Goal: Task Accomplishment & Management: Use online tool/utility

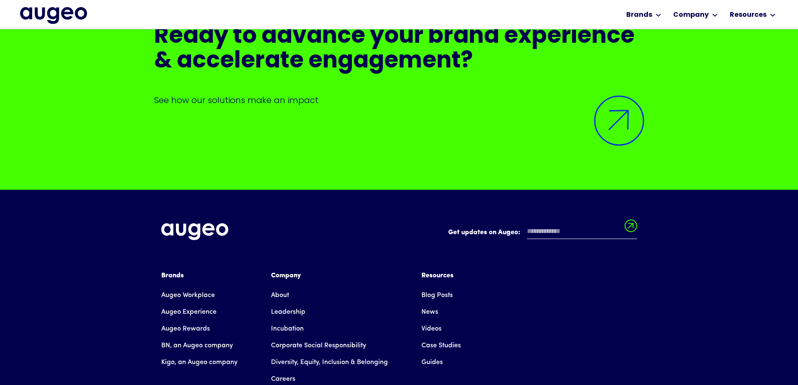
scroll to position [6931, 0]
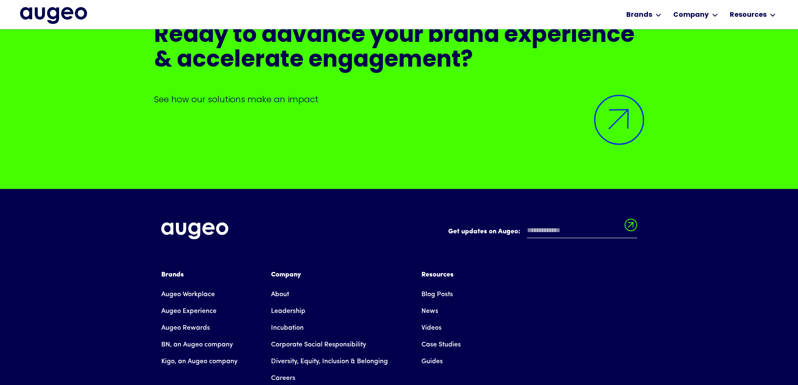
click at [286, 303] on link "Leadership" at bounding box center [288, 311] width 34 height 17
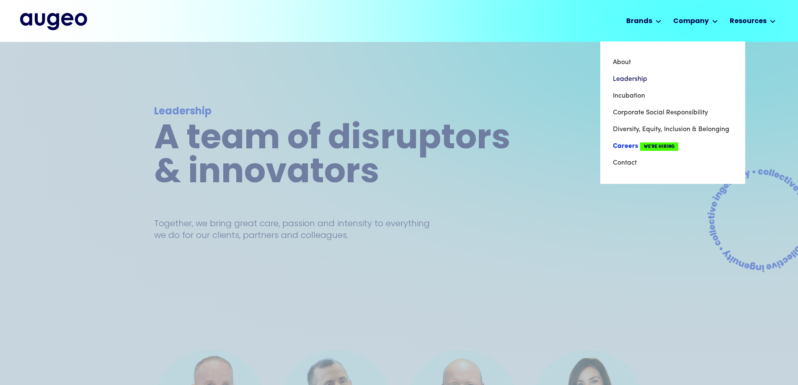
click at [628, 144] on link "Careers We're Hiring" at bounding box center [672, 146] width 120 height 17
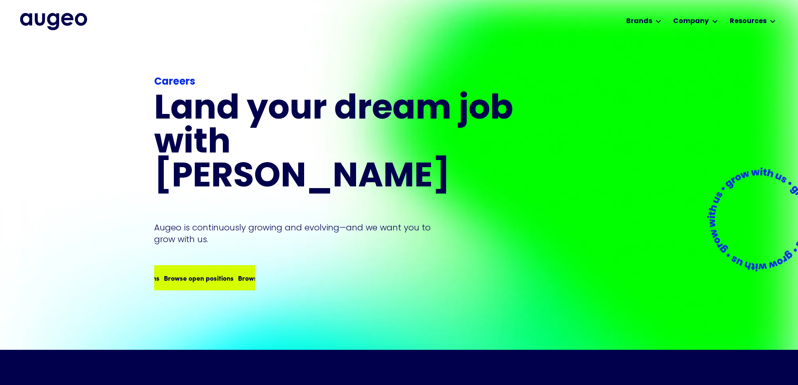
click at [193, 273] on div "Browse open positions" at bounding box center [187, 278] width 70 height 10
